Goal: Task Accomplishment & Management: Complete application form

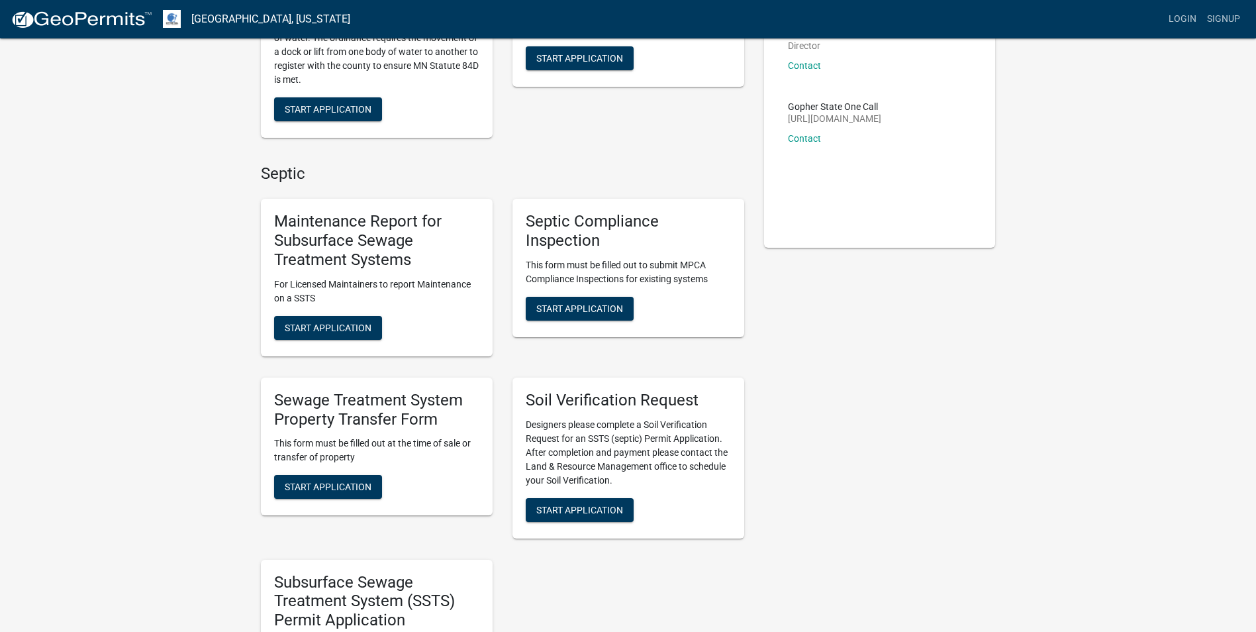
scroll to position [199, 0]
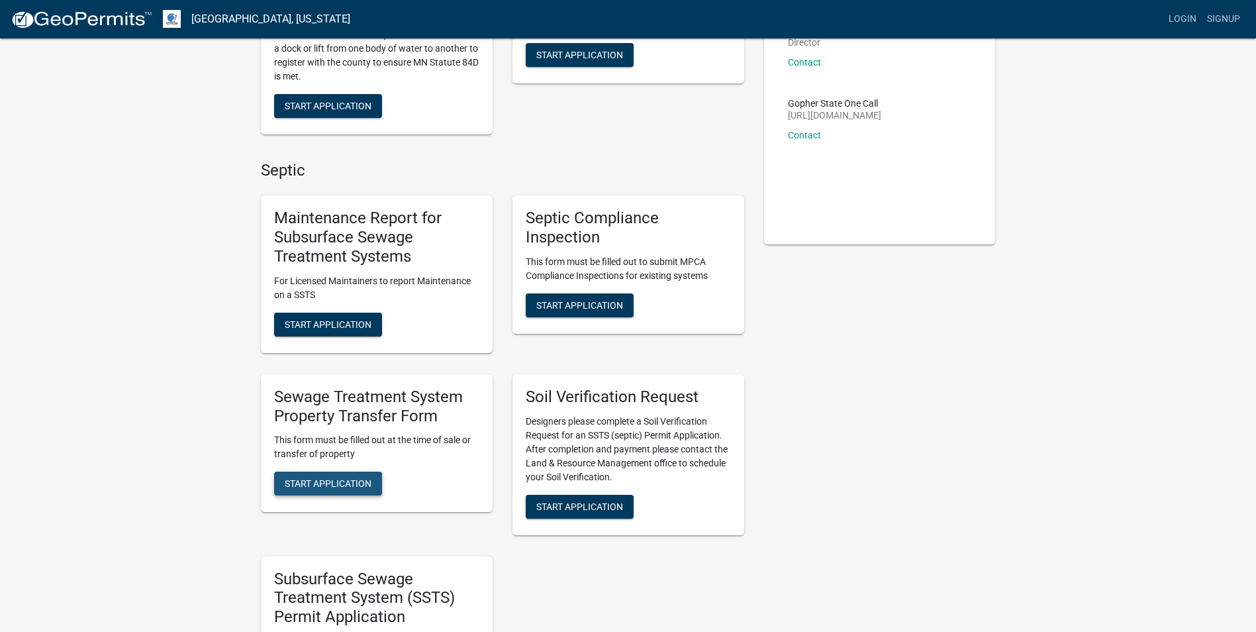
click at [336, 478] on span "Start Application" at bounding box center [328, 483] width 87 height 11
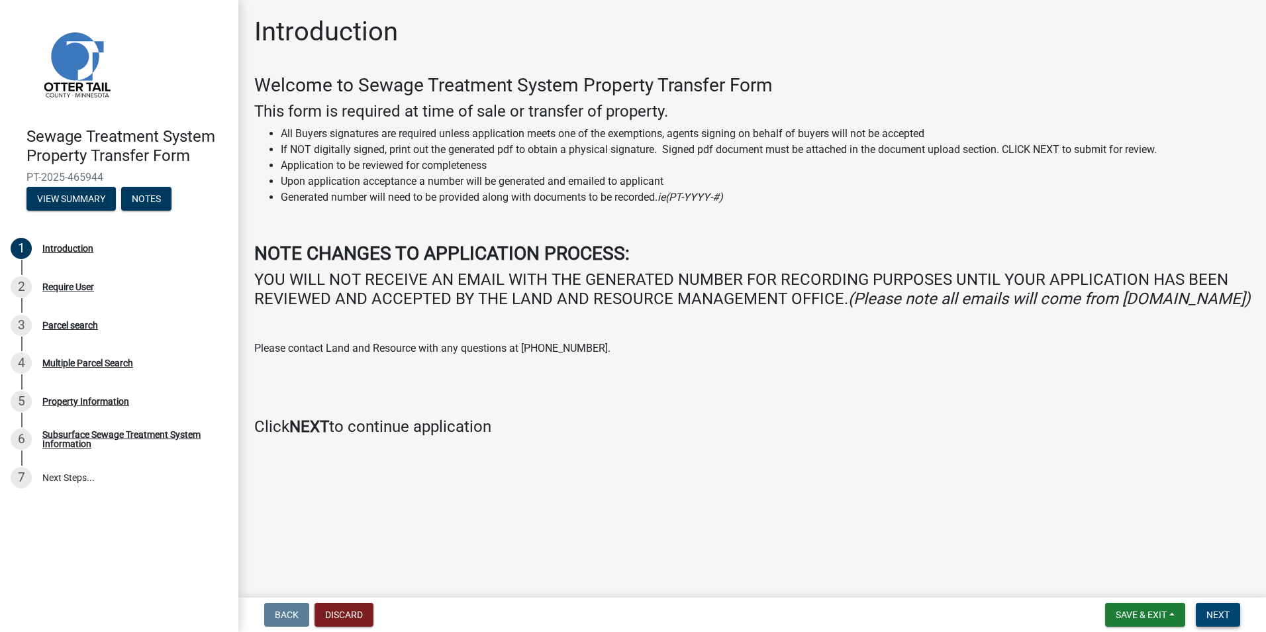
click at [1225, 608] on button "Next" at bounding box center [1218, 615] width 44 height 24
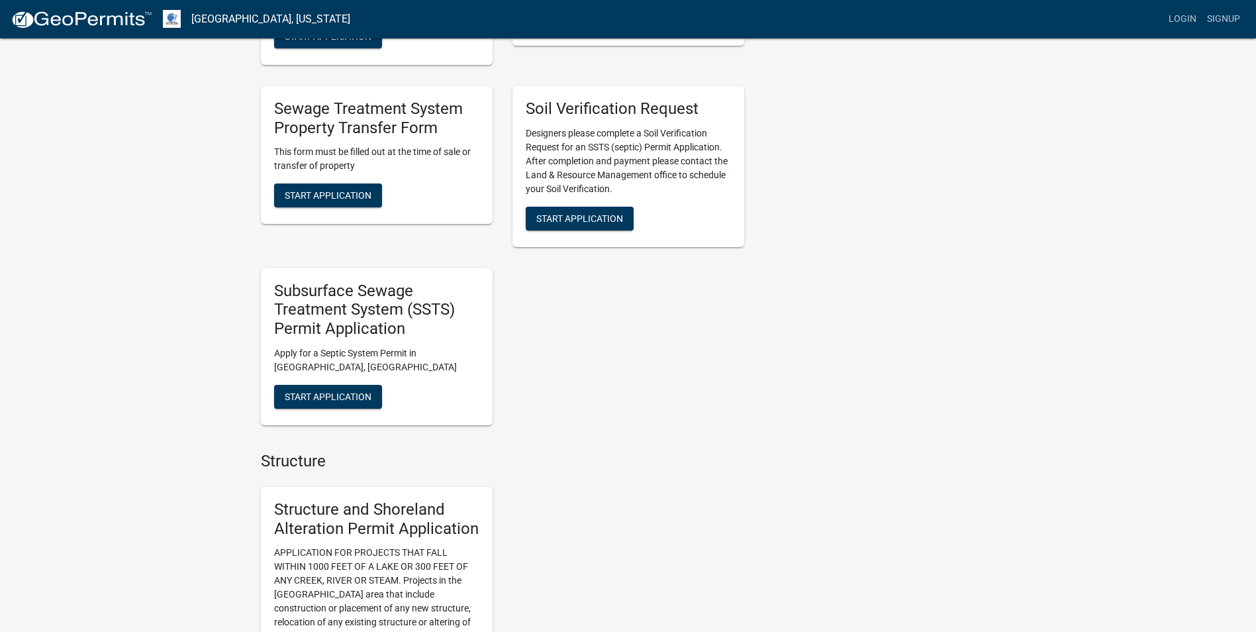
scroll to position [464, 0]
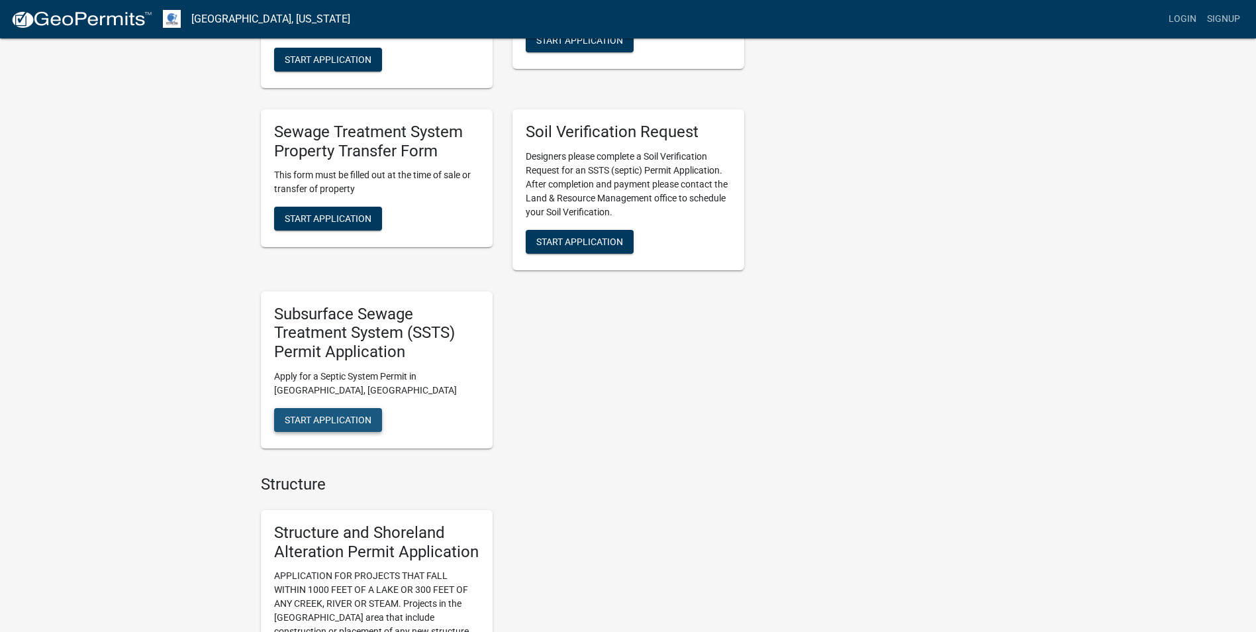
click at [343, 421] on span "Start Application" at bounding box center [328, 419] width 87 height 11
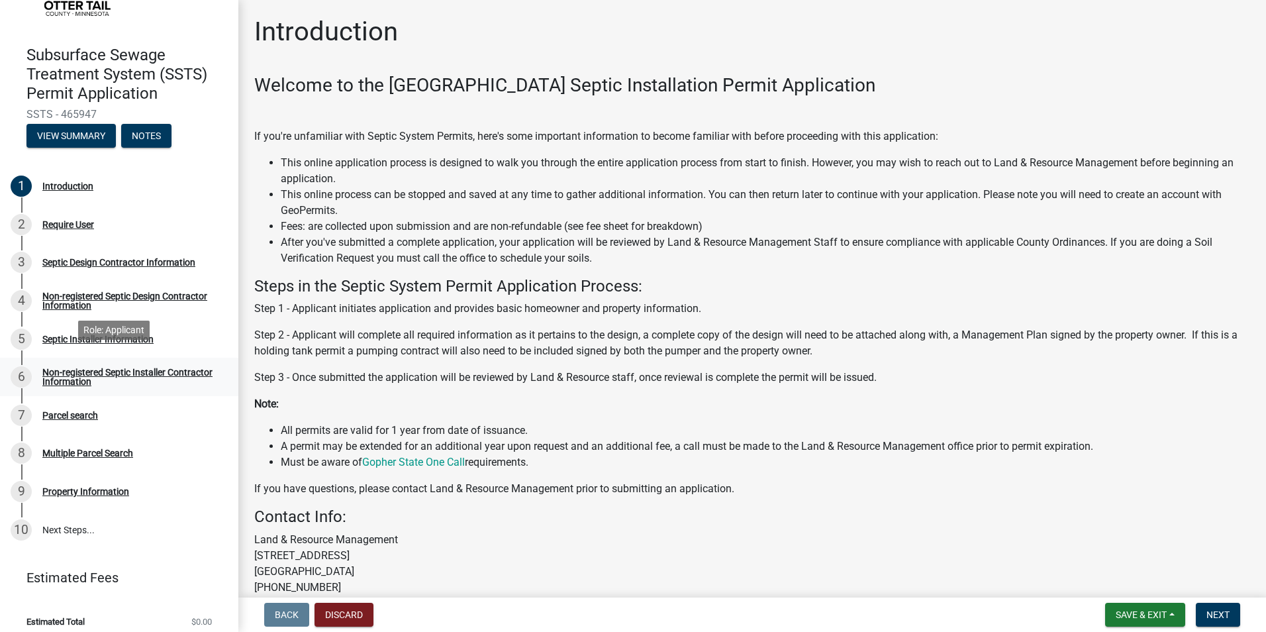
scroll to position [91, 0]
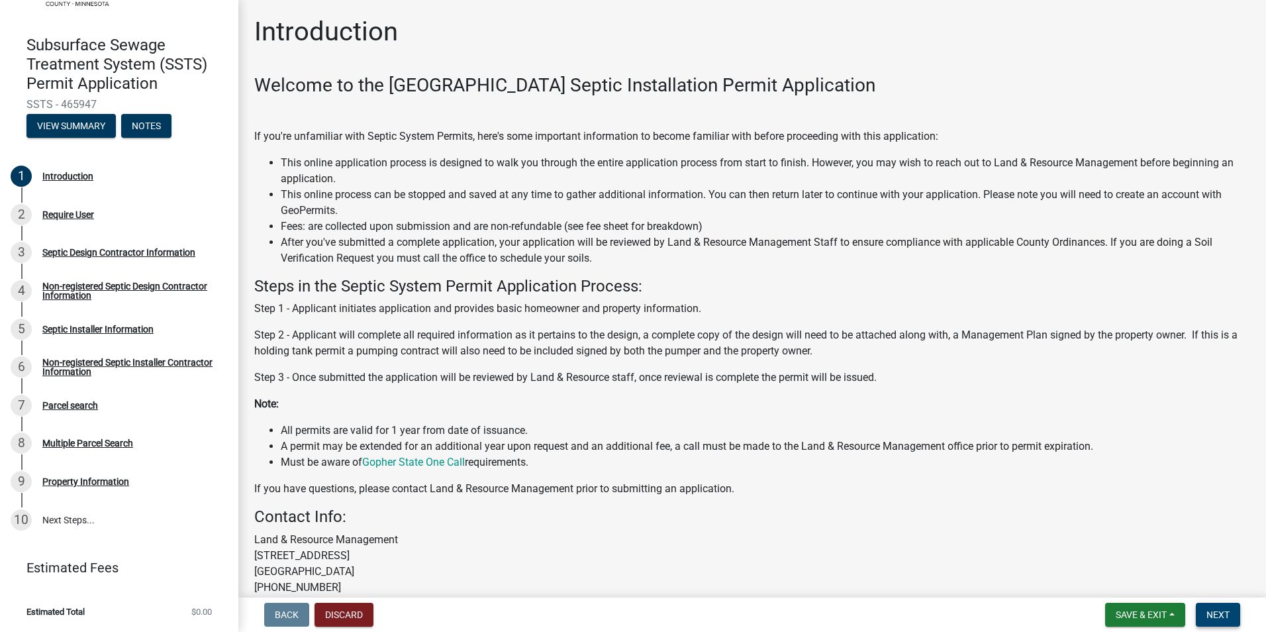
click at [1212, 612] on span "Next" at bounding box center [1218, 614] width 23 height 11
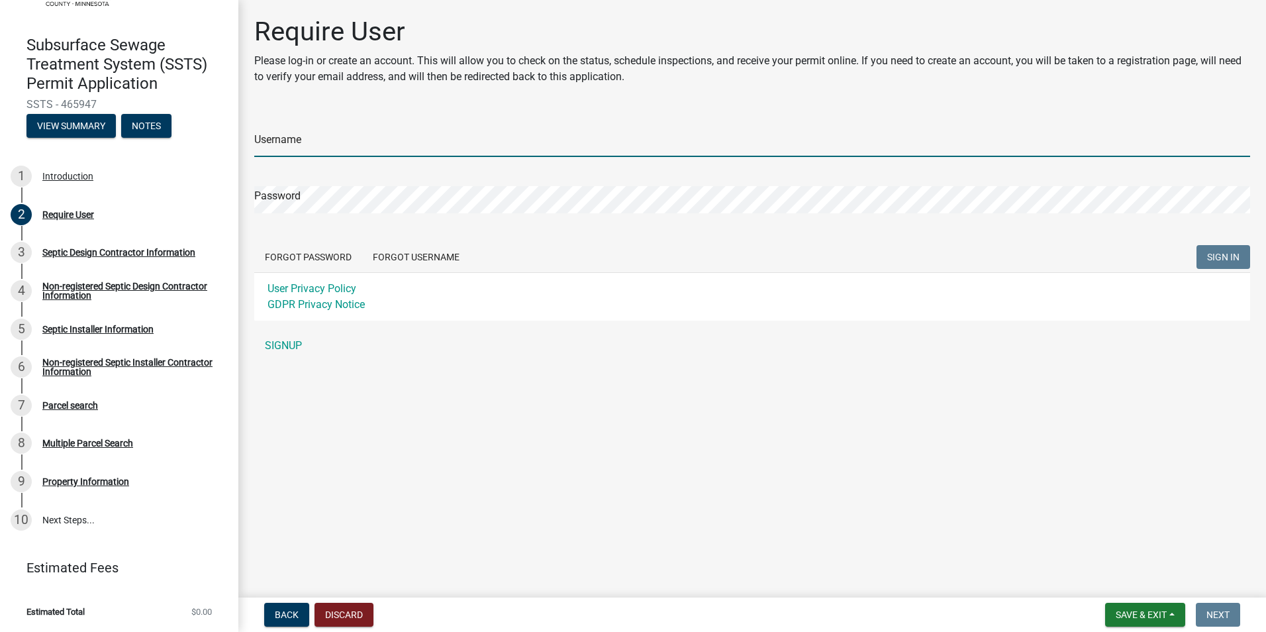
click at [287, 140] on input "Username" at bounding box center [752, 143] width 996 height 27
